Goal: Task Accomplishment & Management: Use online tool/utility

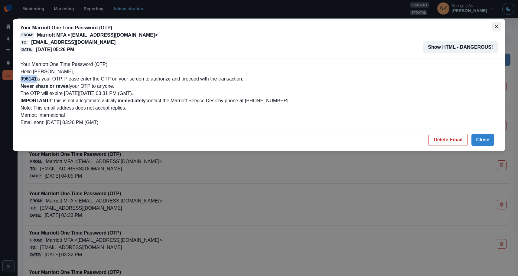
click at [497, 27] on icon "Close" at bounding box center [497, 27] width 4 height 4
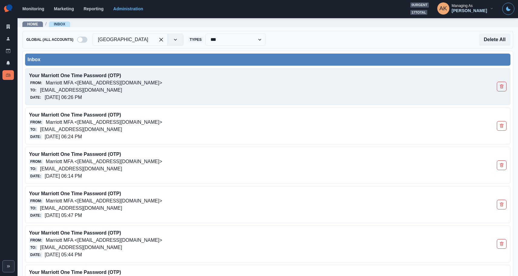
click at [148, 77] on p "Your Marriott One Time Password (OTP)" at bounding box center [220, 75] width 382 height 7
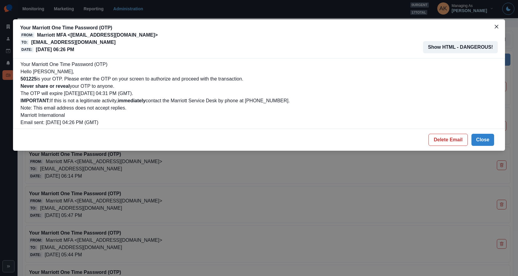
click at [29, 80] on b "501225" at bounding box center [29, 78] width 16 height 5
copy b "501225"
click at [497, 29] on button "Close" at bounding box center [497, 27] width 10 height 10
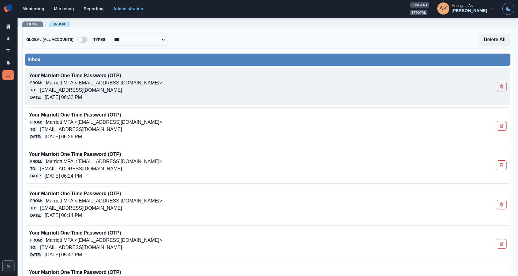
click at [122, 87] on p "[EMAIL_ADDRESS][DOMAIN_NAME]" at bounding box center [81, 90] width 82 height 7
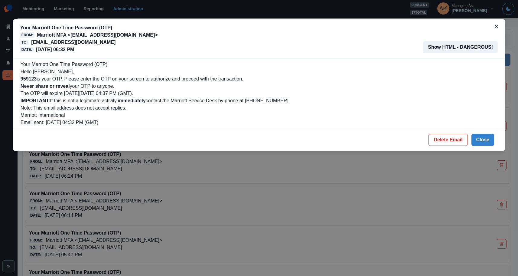
click at [34, 80] on b "959123" at bounding box center [29, 78] width 16 height 5
copy b "959123"
